Goal: Communication & Community: Answer question/provide support

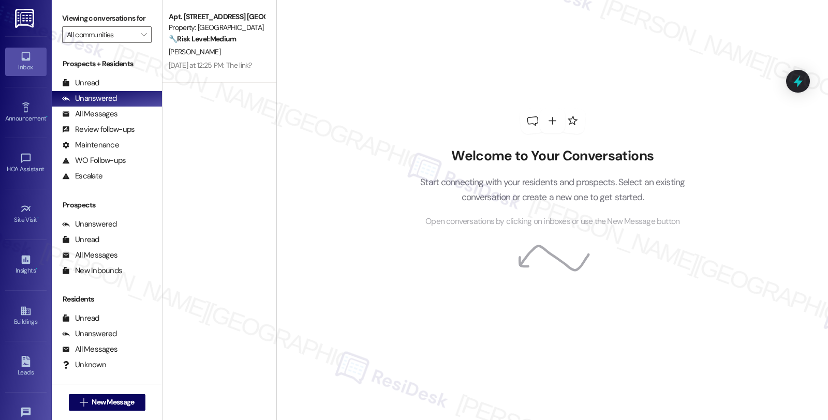
click at [206, 39] on strong "🔧 Risk Level: Medium" at bounding box center [202, 38] width 67 height 9
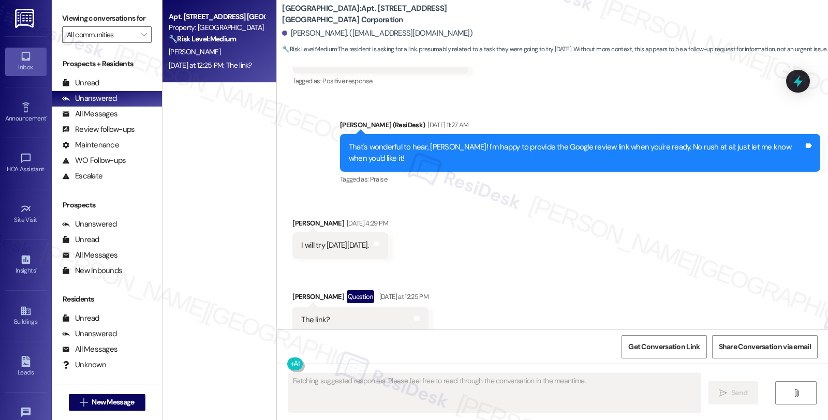
scroll to position [555, 0]
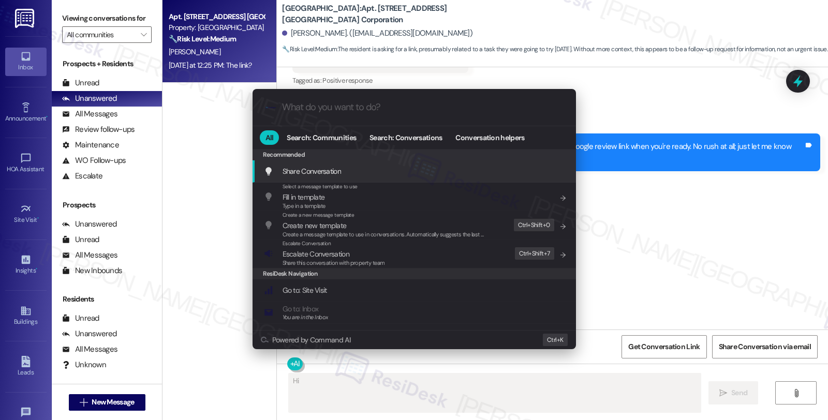
type textarea "Hi [PERSON_NAME]"
type input "l"
type textarea "Hi [PERSON_NAME],"
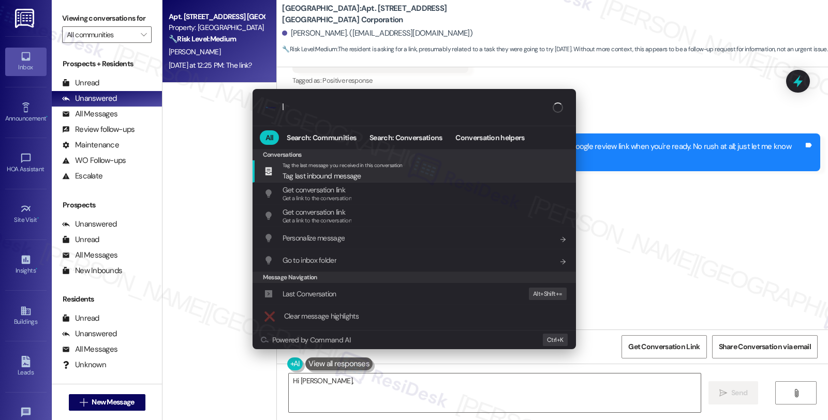
type input "li"
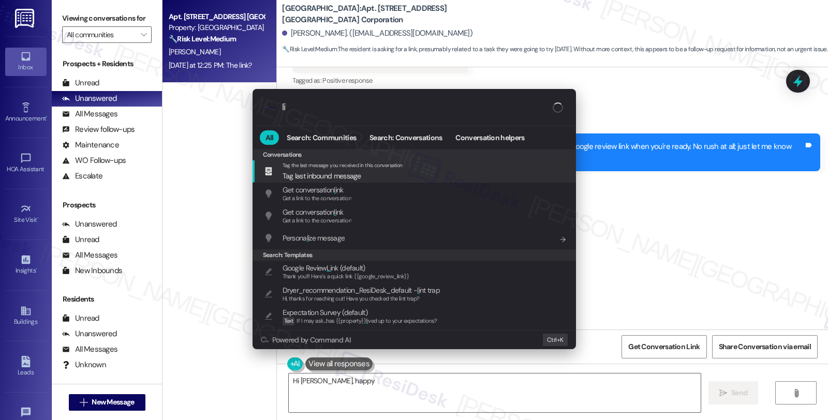
type textarea "Hi [PERSON_NAME], happy to"
type input "link"
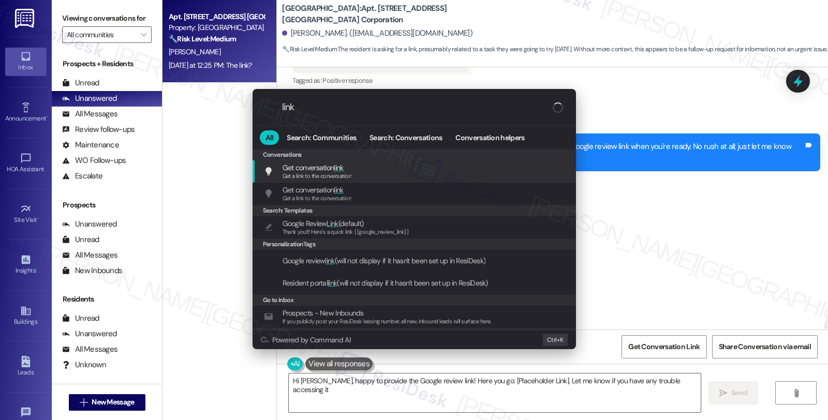
type textarea "Hi [PERSON_NAME], happy to provide the Google review link! Here you go: [Placeh…"
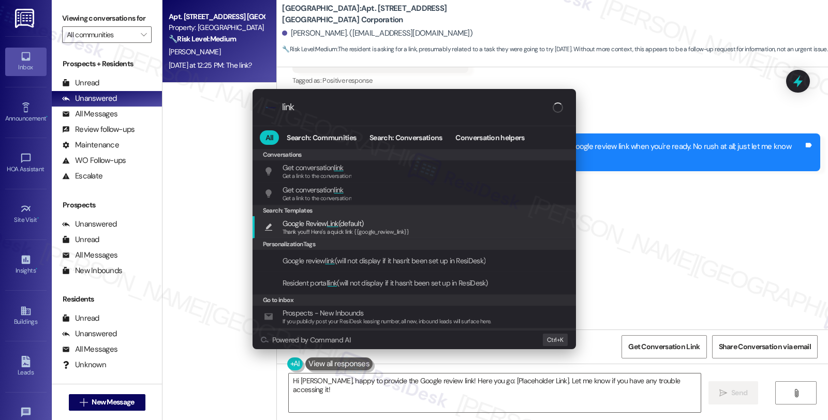
type input "link"
click at [430, 231] on div "Google Review Link (default) Thank you!!! Here's a quick link {{google_review_l…" at bounding box center [415, 227] width 303 height 19
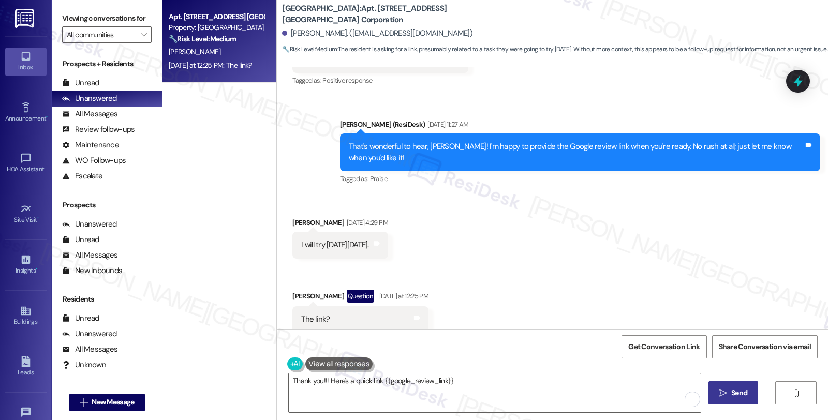
click at [736, 388] on span "Send" at bounding box center [739, 393] width 16 height 11
click at [294, 290] on div "[PERSON_NAME] Question [DATE] at 12:25 PM" at bounding box center [360, 298] width 136 height 17
copy div "[PERSON_NAME]"
click at [287, 386] on textarea "Thank you!!! Here's a quick link {{google_review_link}}" at bounding box center [493, 393] width 412 height 39
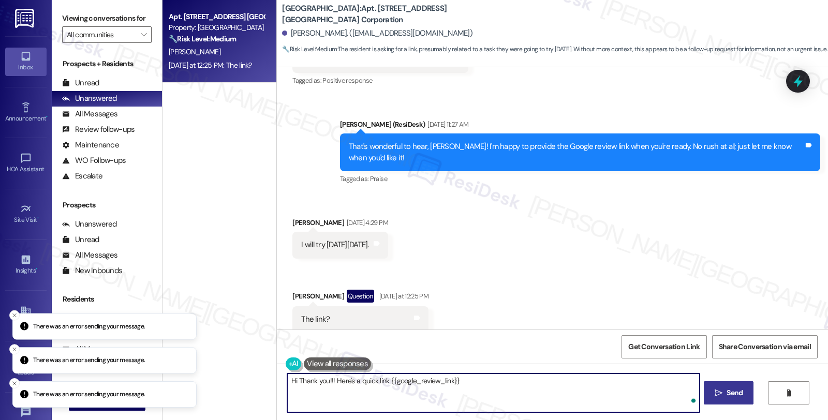
paste textarea "[PERSON_NAME]"
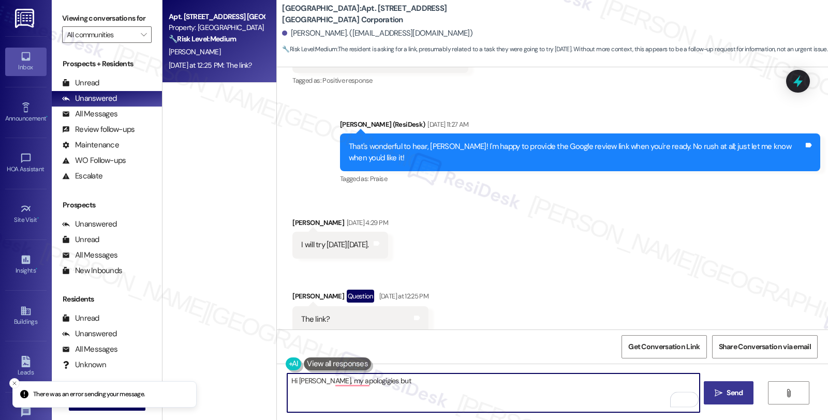
click at [350, 306] on div "The link? Tags and notes" at bounding box center [360, 319] width 136 height 26
click at [387, 380] on textarea "Hi [PERSON_NAME], my apologies but" at bounding box center [493, 393] width 412 height 39
click at [475, 379] on textarea "Hi [PERSON_NAME], my apologies, but for some reason, the link" at bounding box center [493, 393] width 412 height 39
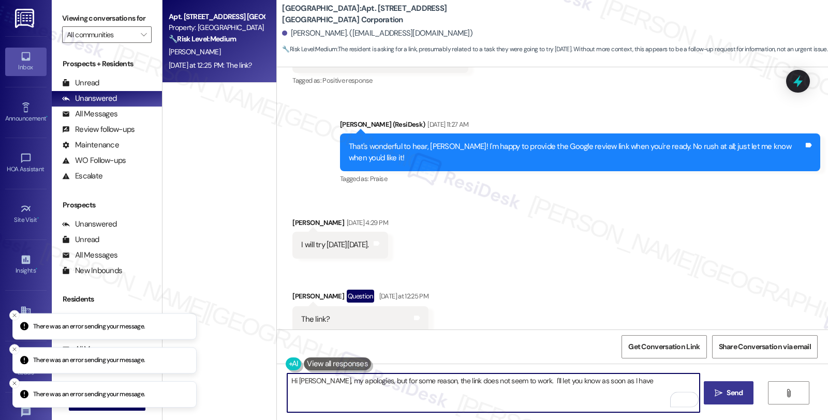
drag, startPoint x: 598, startPoint y: 381, endPoint x: 636, endPoint y: 381, distance: 37.3
click at [636, 381] on textarea "Hi [PERSON_NAME], my apologies, but for some reason, the link does not seem to …" at bounding box center [493, 393] width 412 height 39
click at [636, 383] on textarea "Hi [PERSON_NAME], my apologies, but for some reason, the link does not seem to …" at bounding box center [493, 393] width 412 height 39
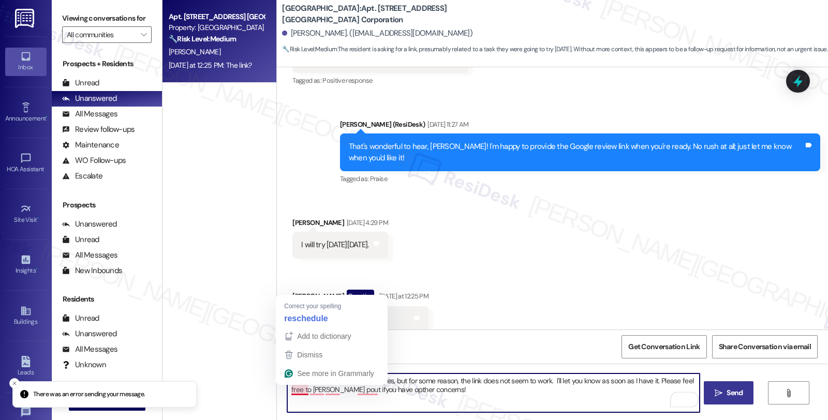
click at [293, 391] on textarea "Hi [PERSON_NAME], my apologies, but for some reason, the link does not seem to …" at bounding box center [493, 393] width 412 height 39
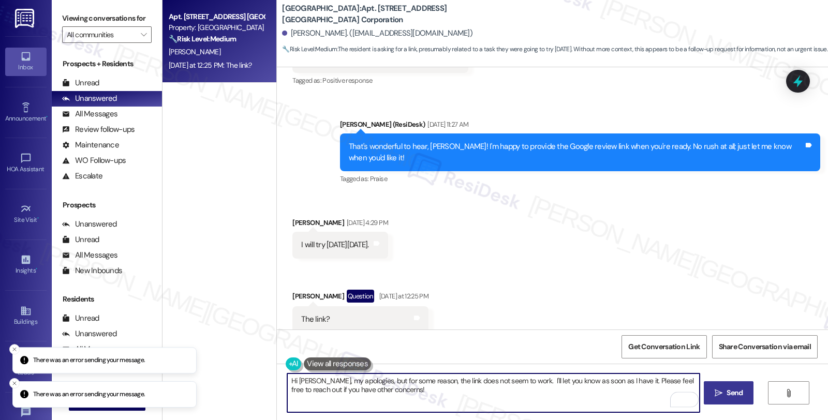
click at [411, 392] on textarea "Hi [PERSON_NAME], my apologies, but for some reason, the link does not seem to …" at bounding box center [493, 393] width 412 height 39
type textarea "Hi [PERSON_NAME], my apologies, but for some reason, the link does not seem to …"
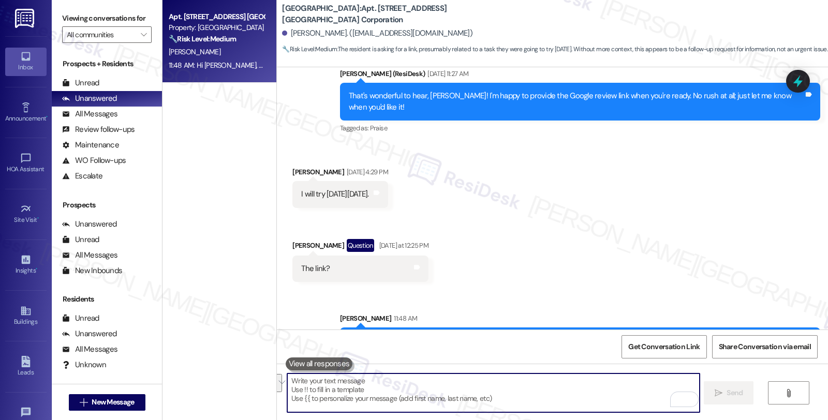
scroll to position [638, 0]
